Goal: Task Accomplishment & Management: Manage account settings

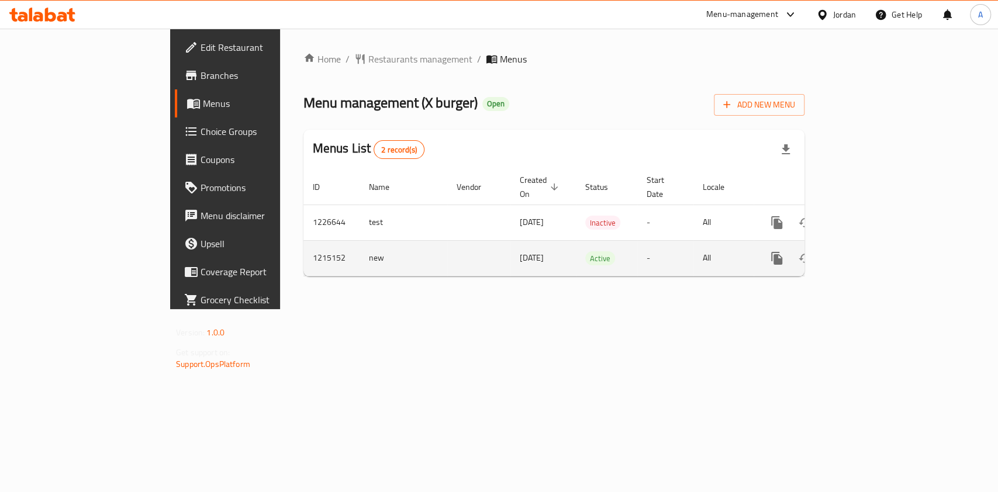
click at [868, 251] on icon "enhanced table" at bounding box center [861, 258] width 14 height 14
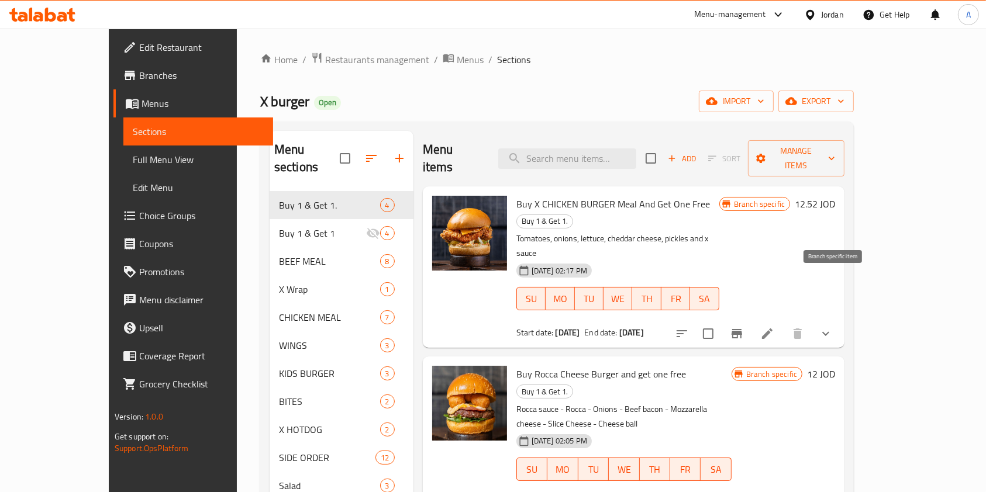
click at [742, 329] on icon "Branch-specific-item" at bounding box center [736, 333] width 11 height 9
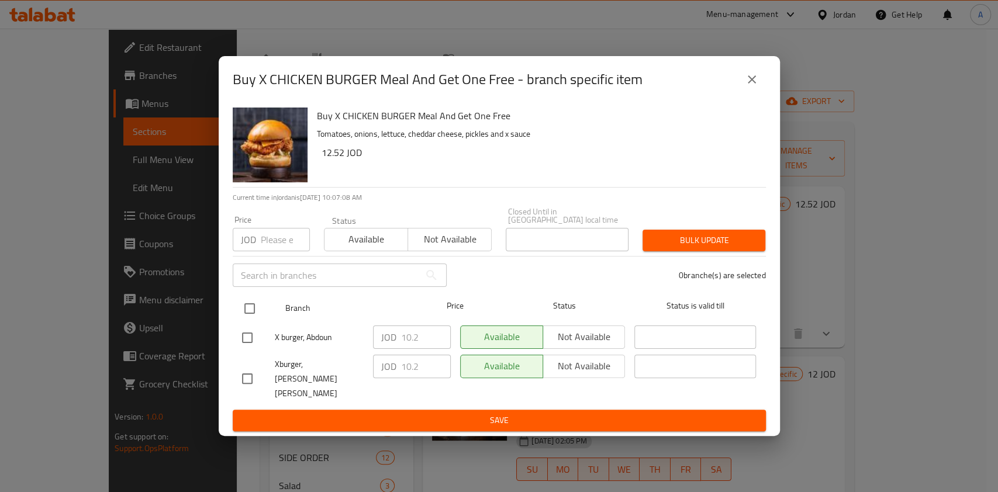
click at [249, 310] on input "checkbox" at bounding box center [249, 308] width 25 height 25
checkbox input "true"
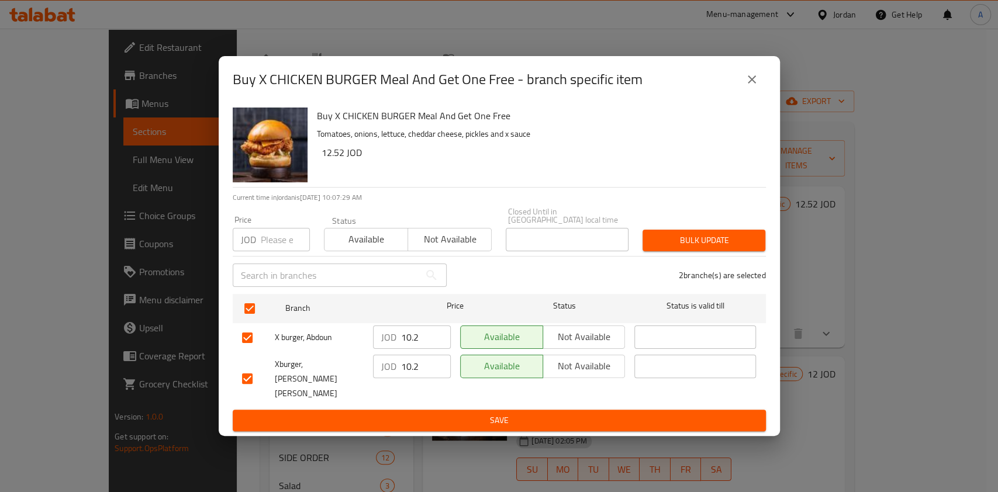
click at [419, 341] on input "10.2" at bounding box center [426, 337] width 50 height 23
type input "10.8"
click at [426, 367] on input "10.2" at bounding box center [426, 366] width 50 height 23
type input "10.8"
click at [478, 413] on span "Save" at bounding box center [499, 420] width 514 height 15
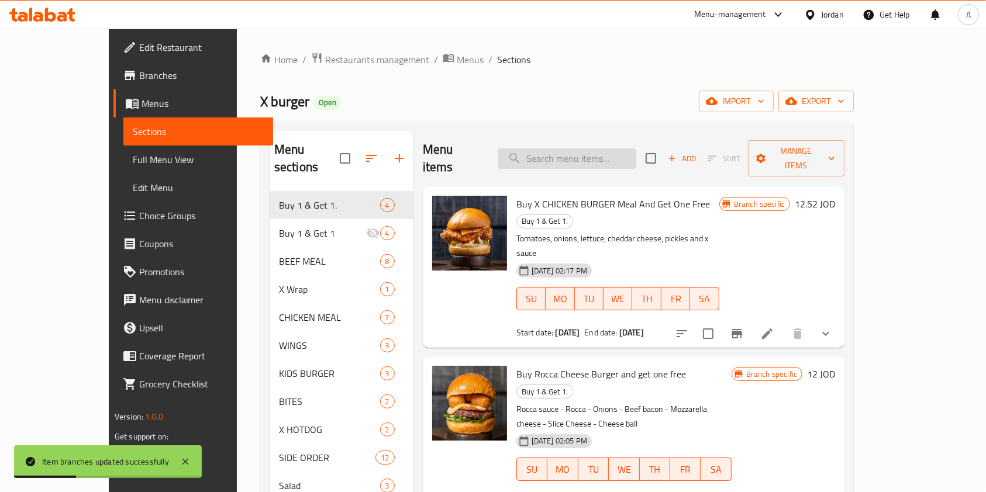
click at [563, 148] on input "search" at bounding box center [567, 158] width 138 height 20
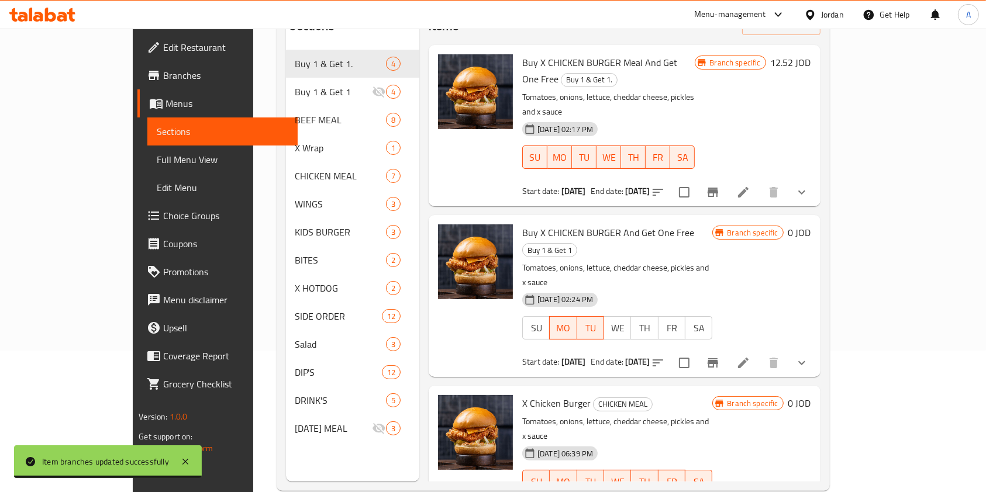
scroll to position [164, 0]
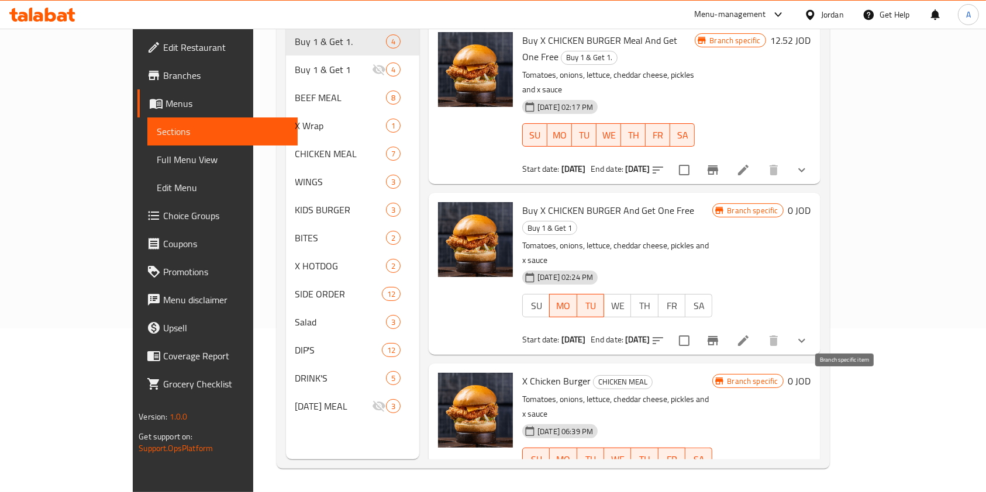
type input "x ch"
click at [718, 478] on icon "Branch-specific-item" at bounding box center [712, 482] width 11 height 9
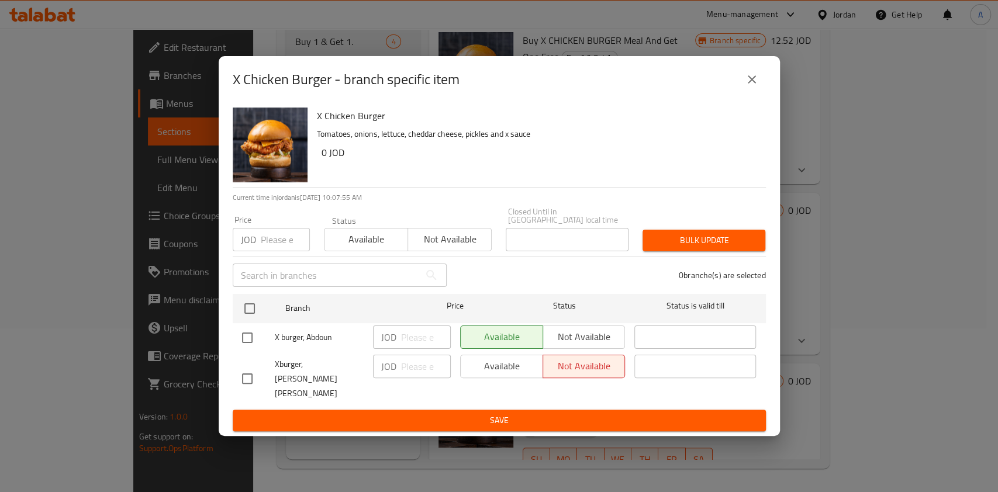
click at [753, 85] on icon "close" at bounding box center [752, 79] width 14 height 14
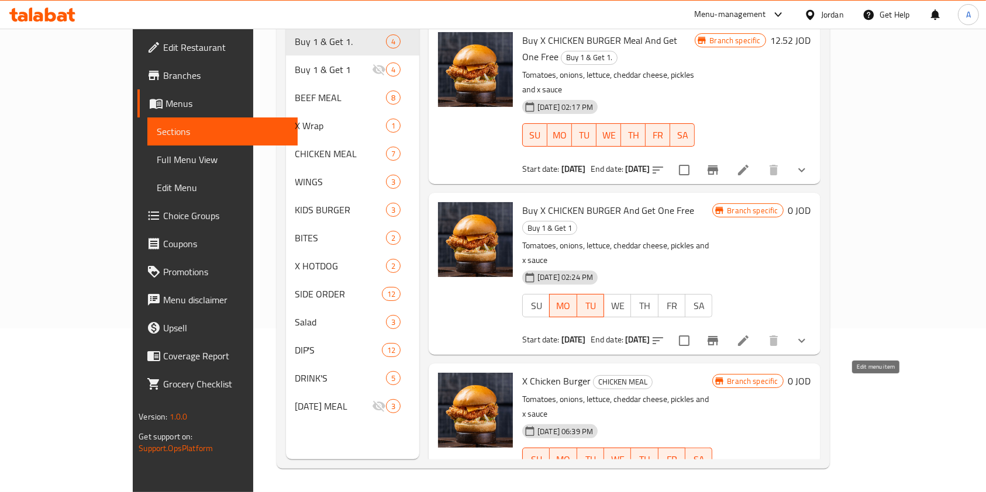
click at [750, 476] on icon at bounding box center [743, 483] width 14 height 14
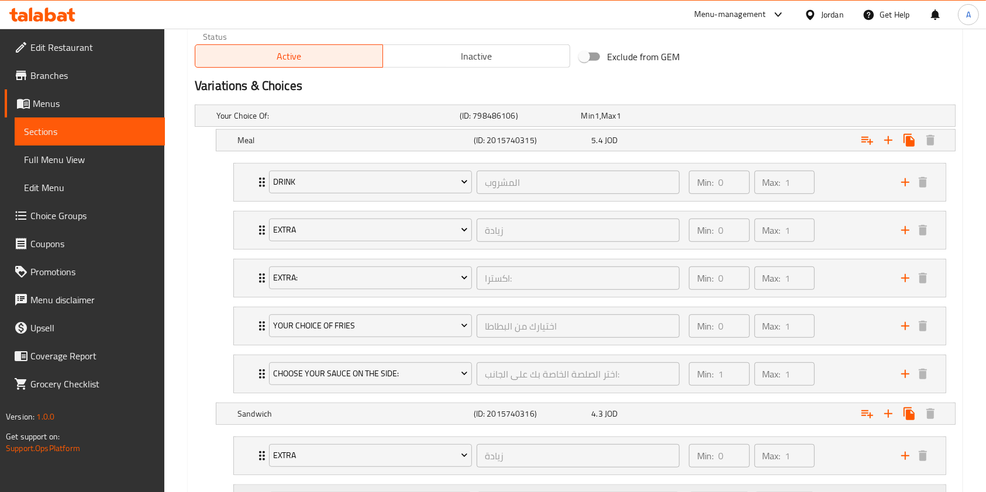
scroll to position [596, 0]
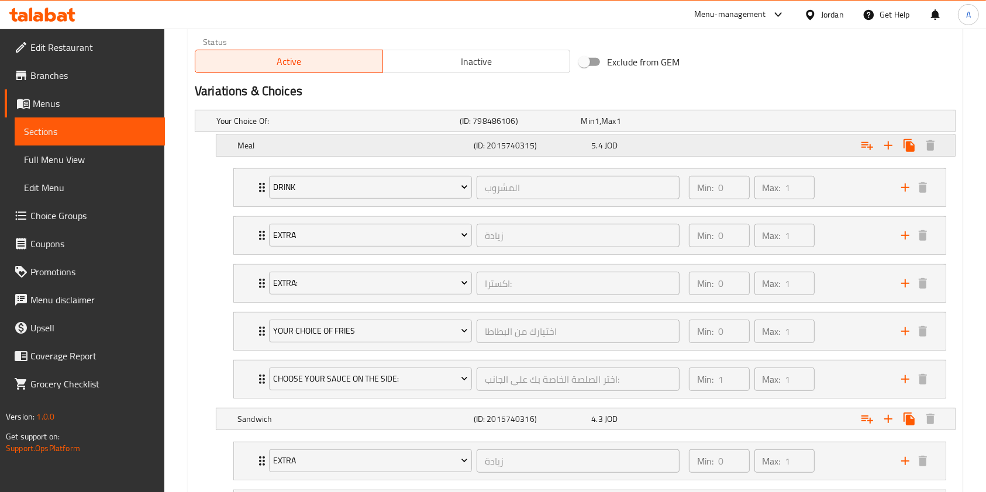
click at [603, 127] on div "5.4 JOD" at bounding box center [638, 121] width 117 height 12
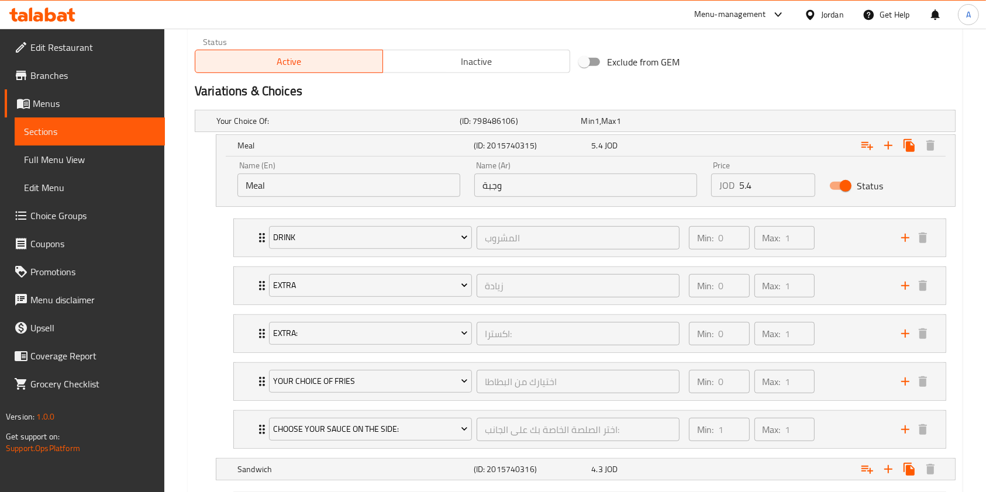
click at [734, 91] on h2 "Variations & Choices" at bounding box center [575, 91] width 760 height 18
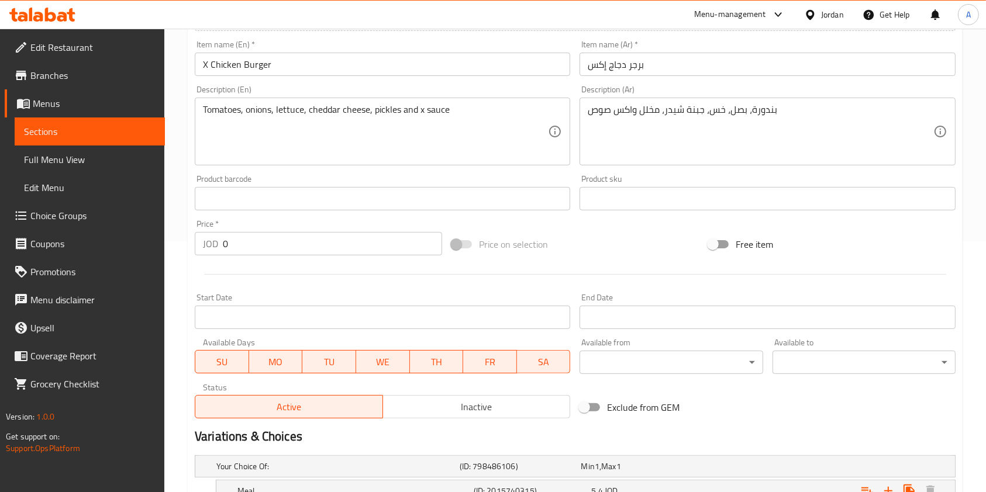
scroll to position [0, 0]
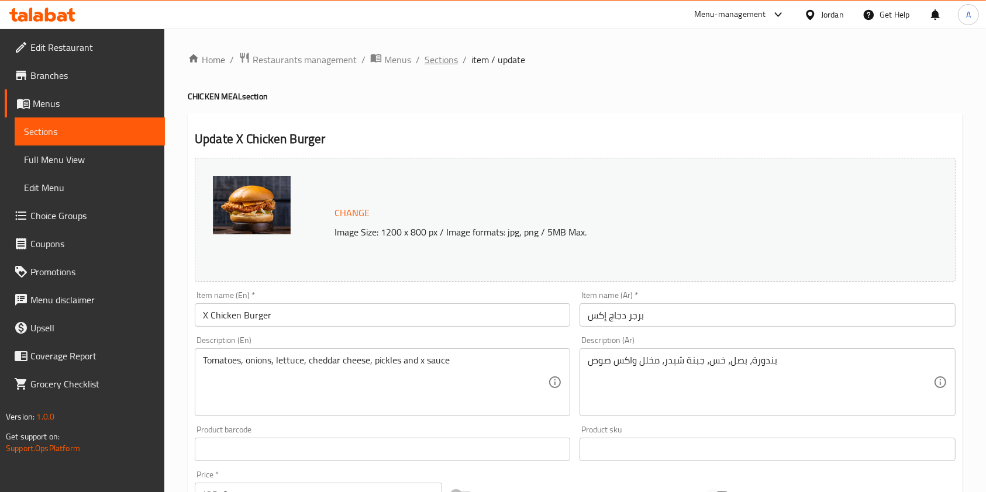
click at [439, 53] on span "Sections" at bounding box center [440, 60] width 33 height 14
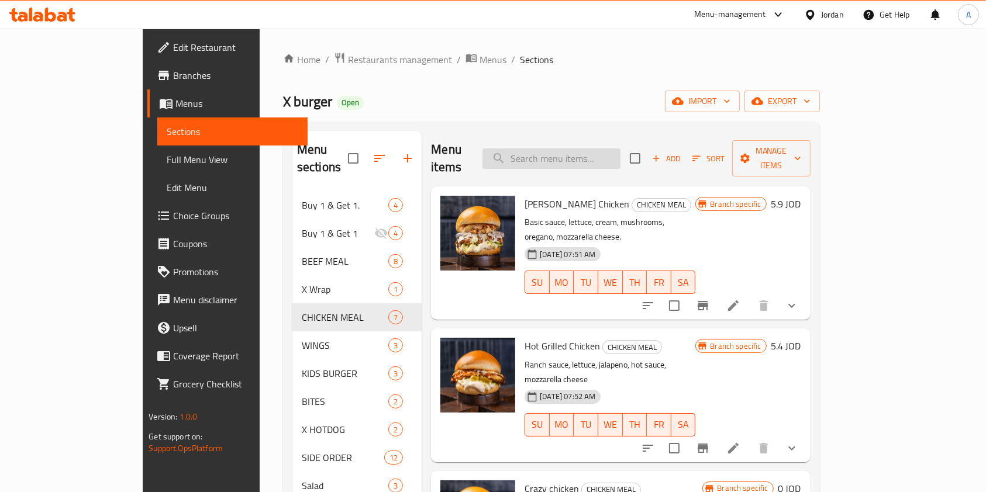
click at [613, 155] on input "search" at bounding box center [551, 158] width 138 height 20
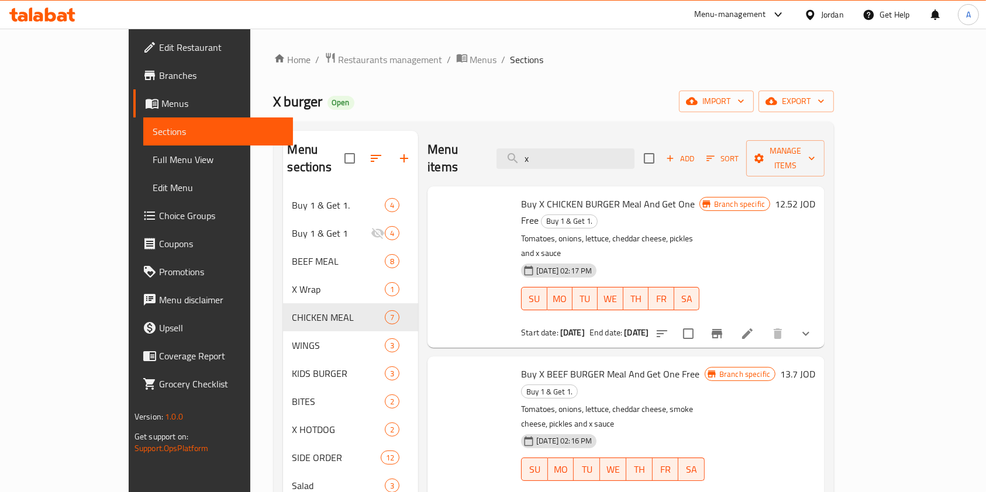
type input "x"
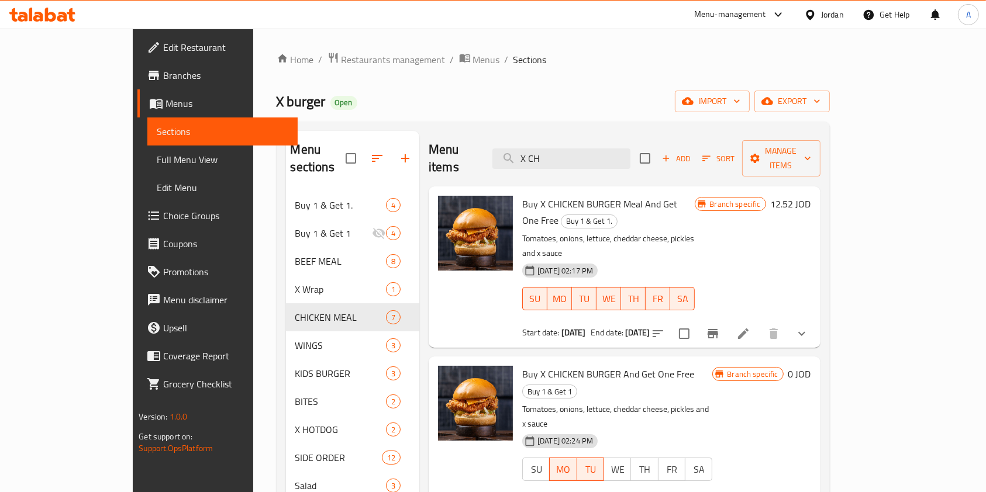
scroll to position [164, 0]
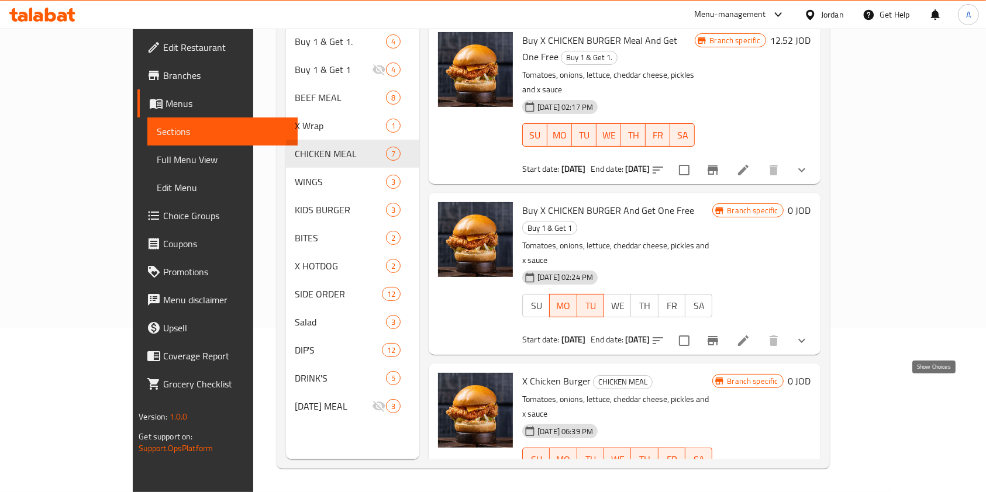
type input "X CH"
click at [808, 476] on icon "show more" at bounding box center [801, 483] width 14 height 14
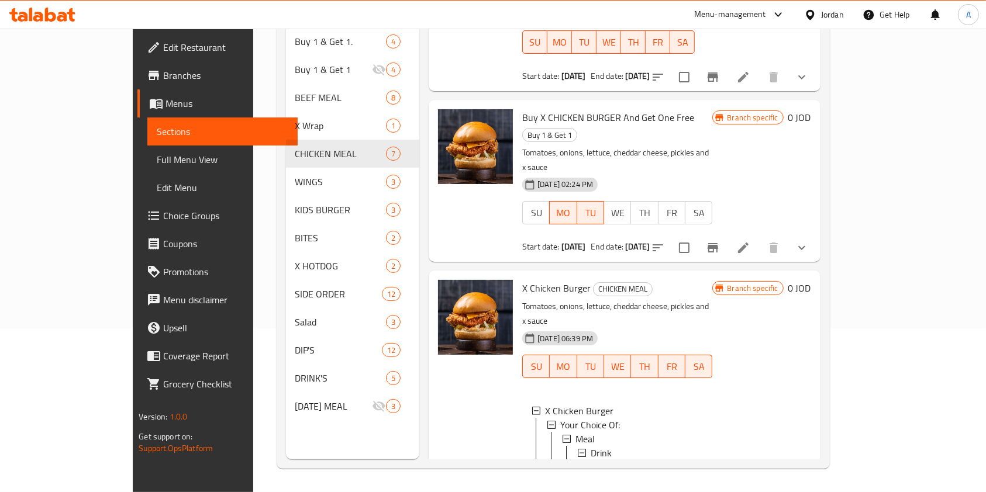
scroll to position [94, 0]
click at [581, 431] on div "Meal" at bounding box center [638, 438] width 127 height 14
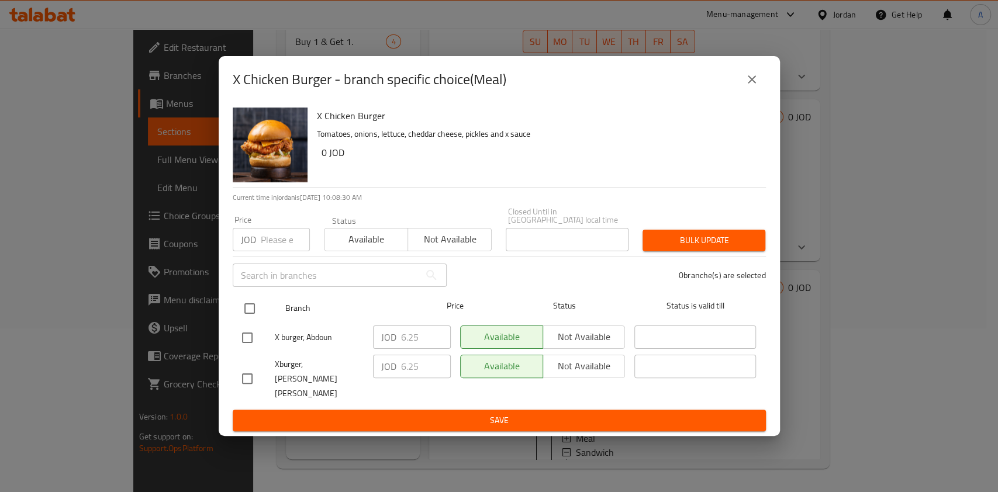
click at [247, 306] on input "checkbox" at bounding box center [249, 308] width 25 height 25
checkbox input "true"
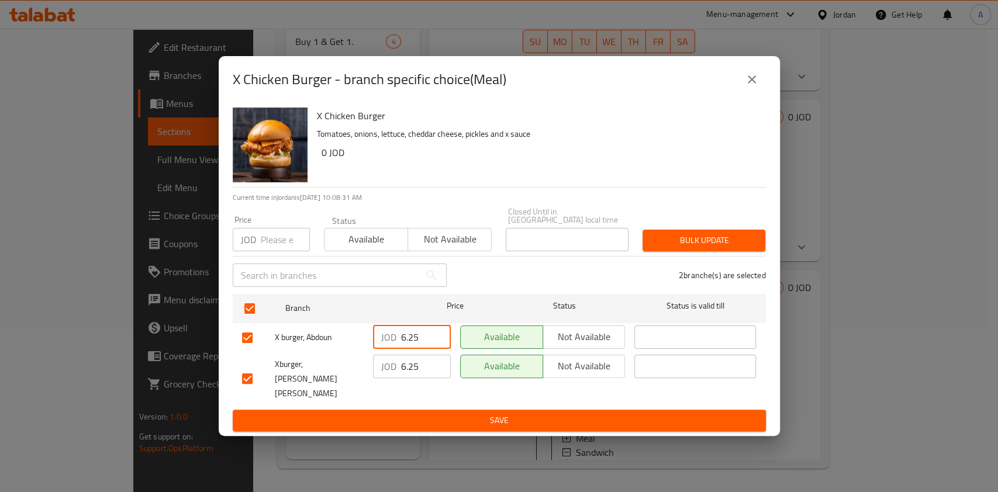
click at [422, 345] on input "6.25" at bounding box center [426, 337] width 50 height 23
type input "6"
type input "5.4"
click at [423, 367] on input "6.25" at bounding box center [426, 366] width 50 height 23
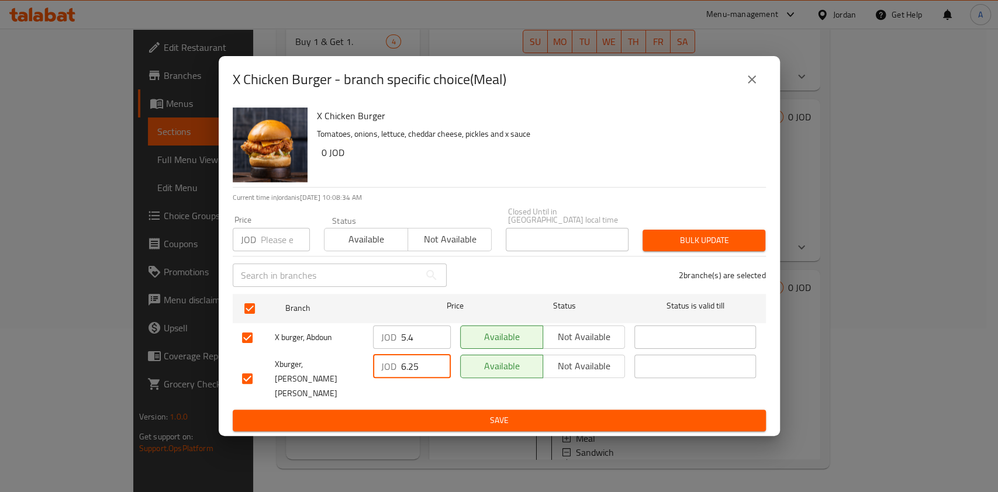
click at [423, 367] on input "6.25" at bounding box center [426, 366] width 50 height 23
type input "5.4"
click at [452, 413] on span "Save" at bounding box center [499, 420] width 514 height 15
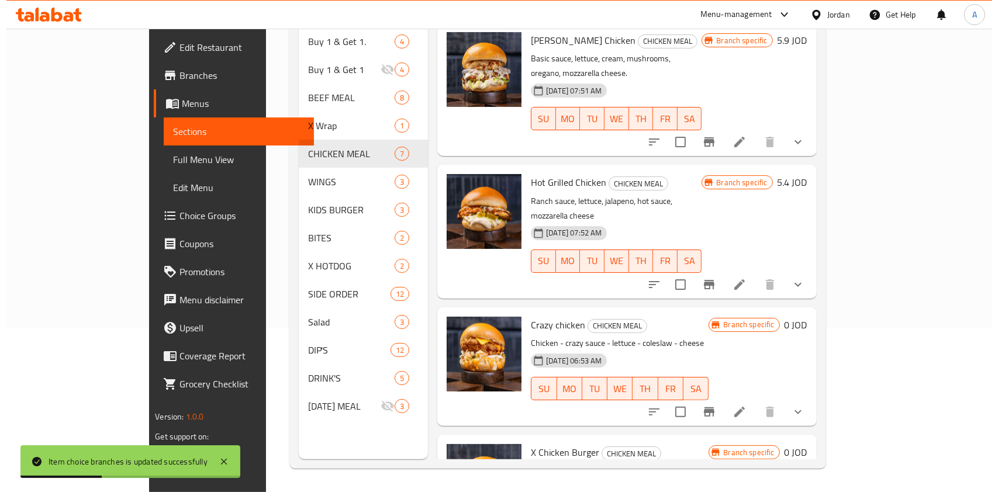
scroll to position [0, 0]
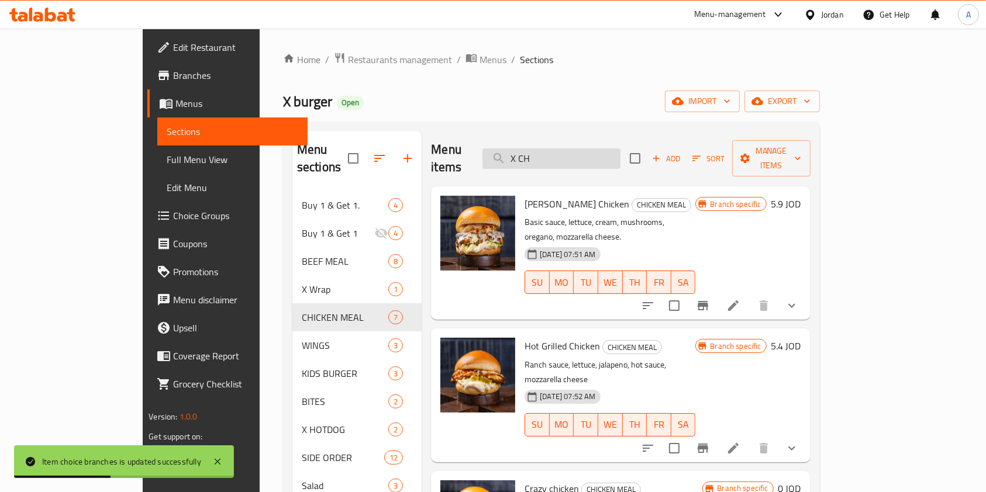
click at [595, 148] on input "X CH" at bounding box center [551, 158] width 138 height 20
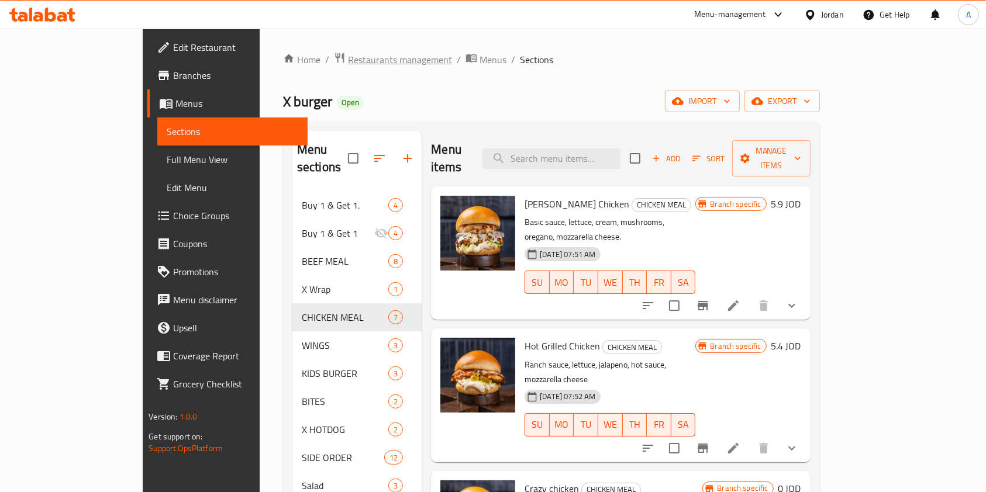
click at [348, 55] on span "Restaurants management" at bounding box center [400, 60] width 104 height 14
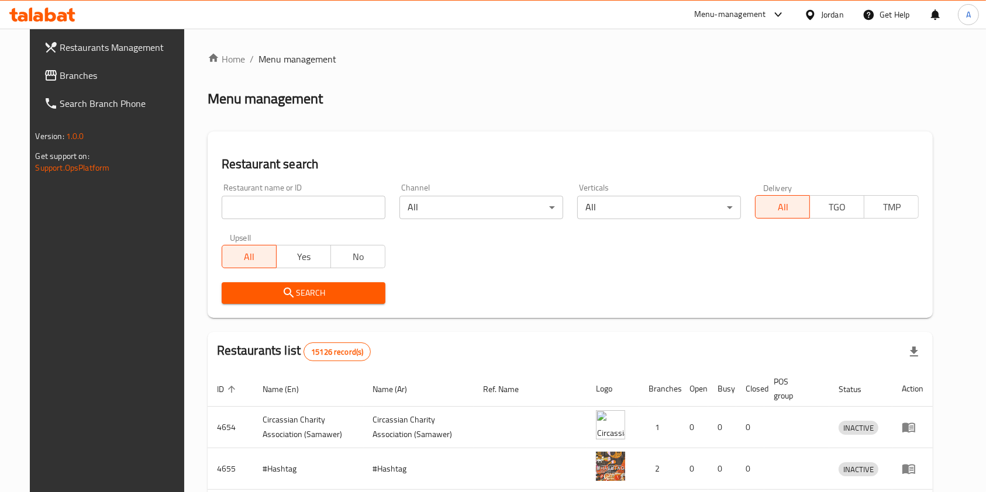
click at [271, 202] on input "search" at bounding box center [304, 207] width 164 height 23
type input "3rayes"
click button "Search" at bounding box center [304, 293] width 164 height 22
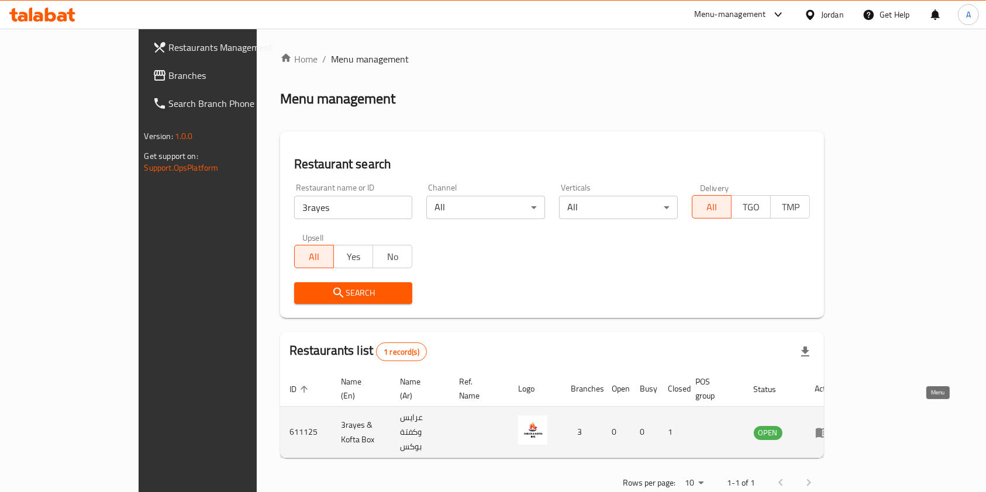
click at [828, 428] on icon "enhanced table" at bounding box center [821, 433] width 13 height 10
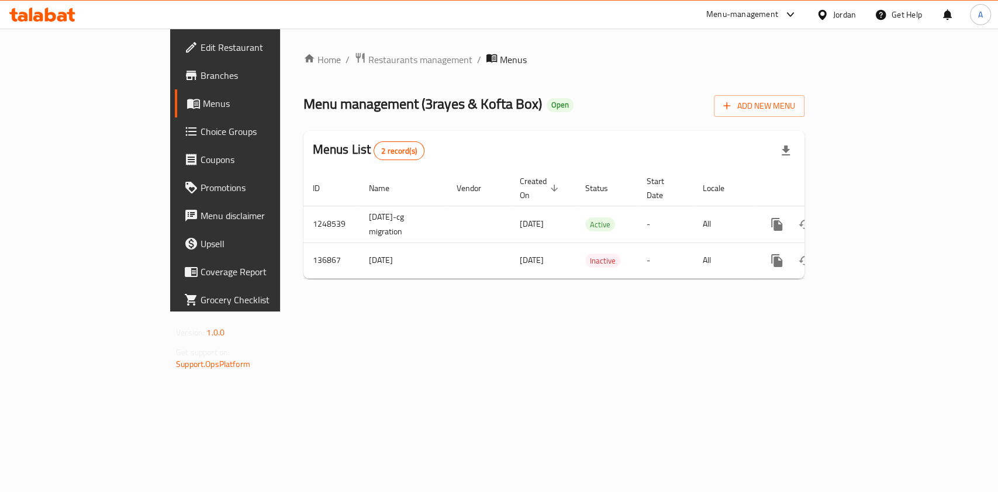
click at [200, 43] on span "Edit Restaurant" at bounding box center [263, 47] width 127 height 14
